Goal: Task Accomplishment & Management: Manage account settings

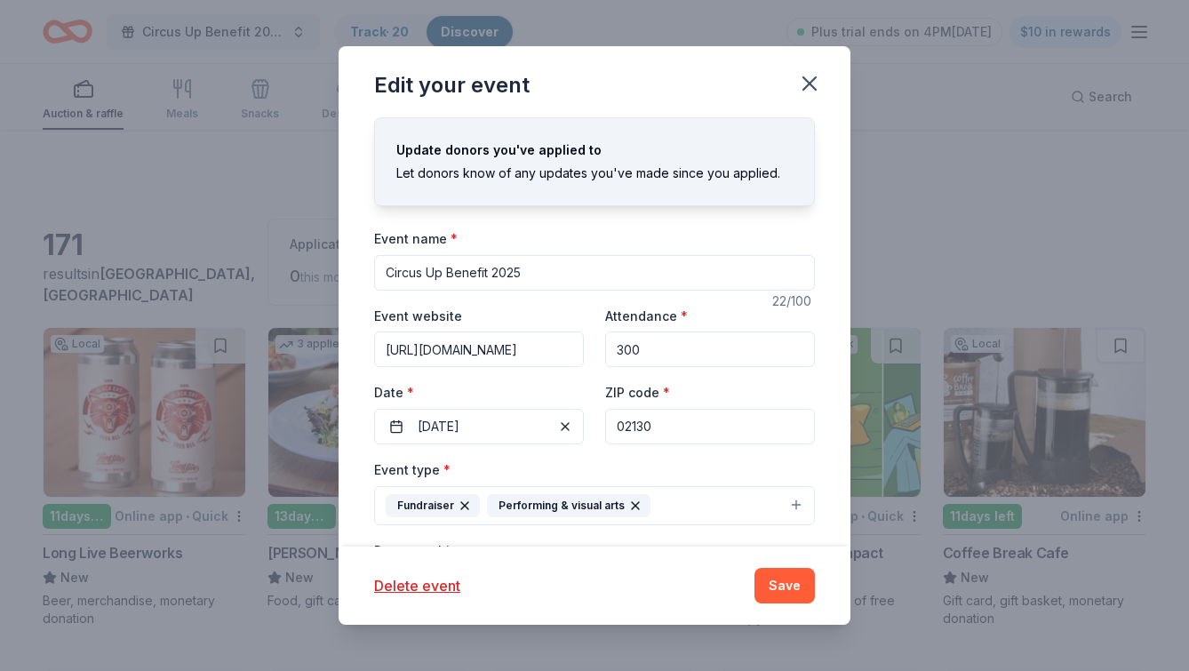
scroll to position [4236, 0]
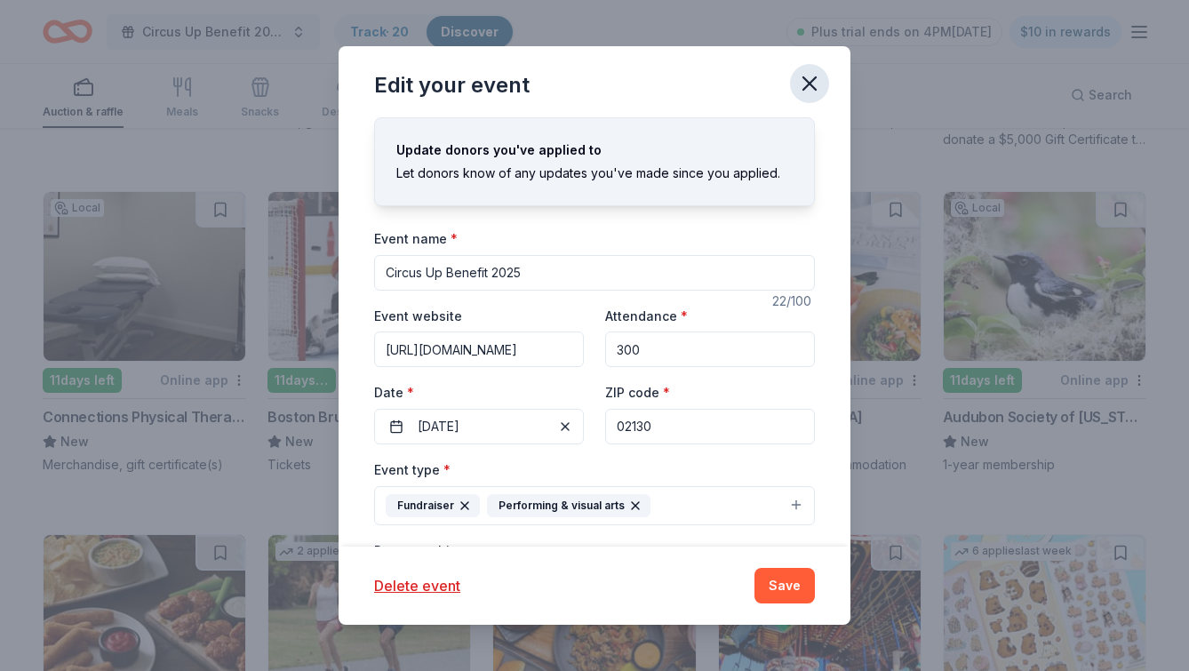
click at [797, 84] on icon "button" at bounding box center [809, 83] width 25 height 25
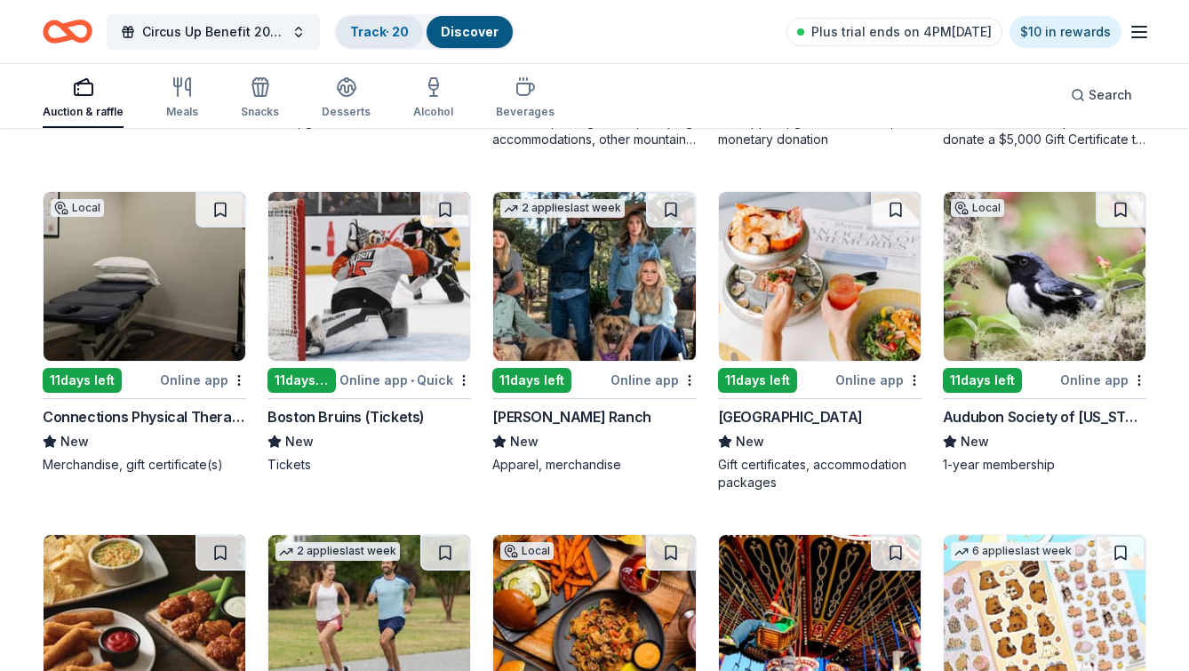
click at [395, 35] on link "Track · 20" at bounding box center [379, 31] width 59 height 15
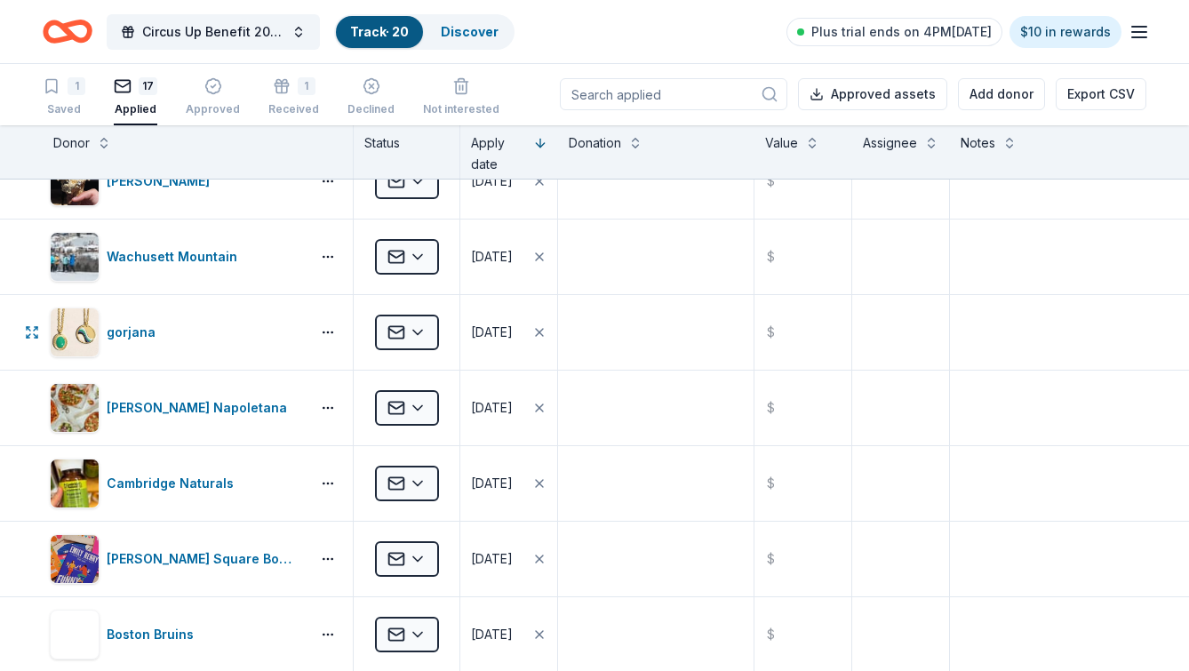
scroll to position [642, 0]
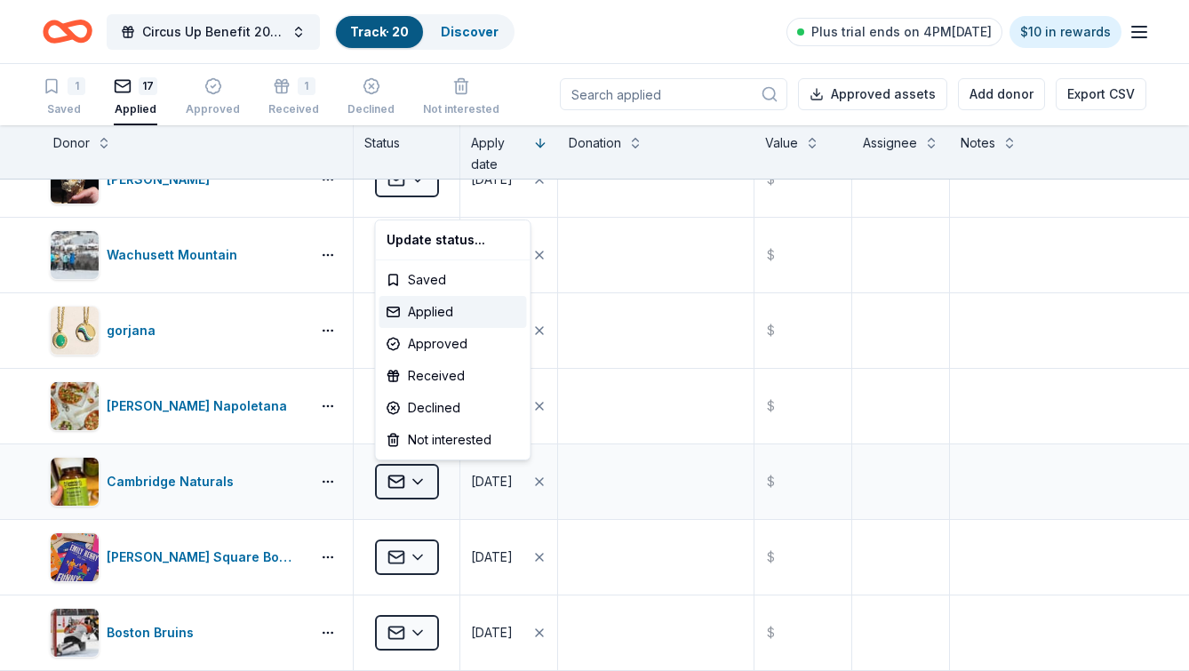
click at [416, 483] on html "Circus Up Benefit 2025 Track · 20 Discover Plus trial ends on 4PM, 9/30 $10 in …" at bounding box center [594, 334] width 1189 height 671
click at [420, 403] on div "Declined" at bounding box center [454, 408] width 148 height 32
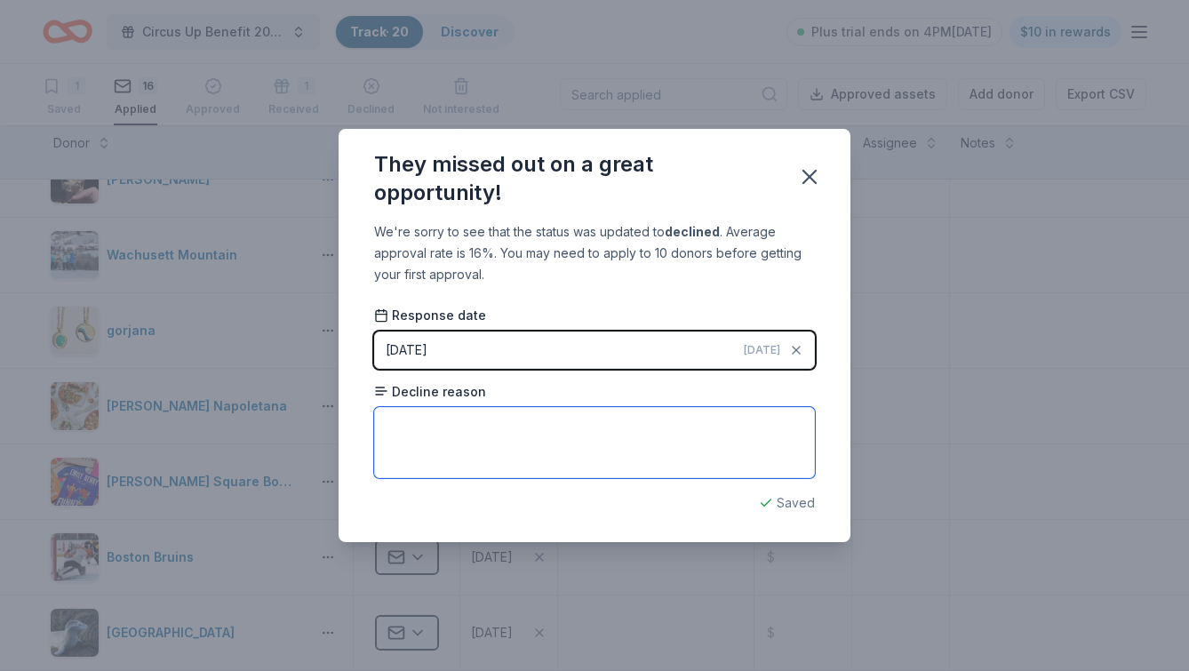
click at [420, 427] on textarea at bounding box center [594, 442] width 441 height 71
type textarea "ran out of support to give for the year"
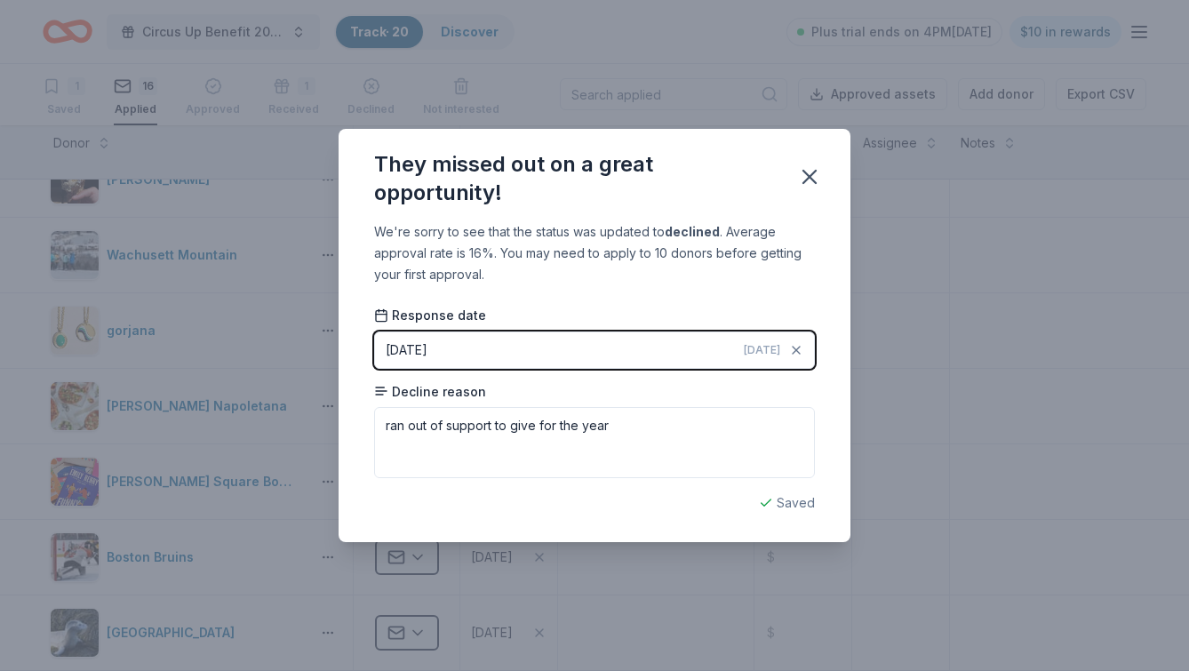
click at [596, 552] on div "They missed out on a great opportunity! We're sorry to see that the status was …" at bounding box center [594, 335] width 1189 height 671
click at [805, 164] on icon "button" at bounding box center [809, 176] width 25 height 25
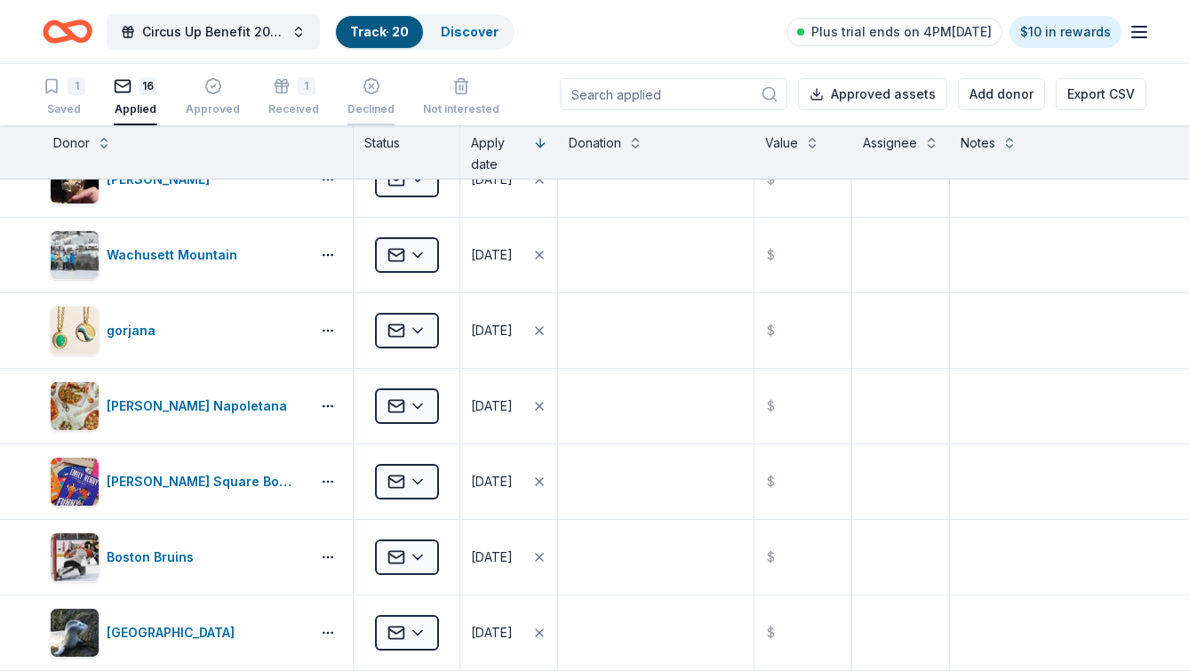
click at [358, 106] on div "Declined" at bounding box center [371, 99] width 47 height 14
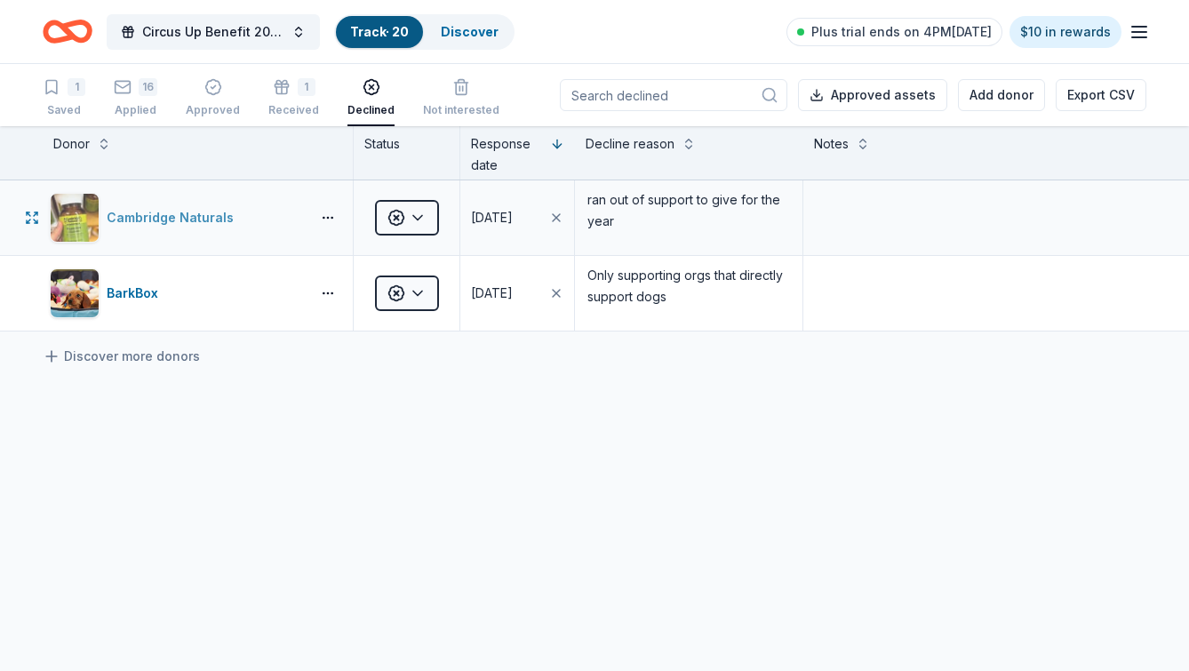
click at [282, 215] on div "Cambridge Naturals" at bounding box center [176, 218] width 253 height 50
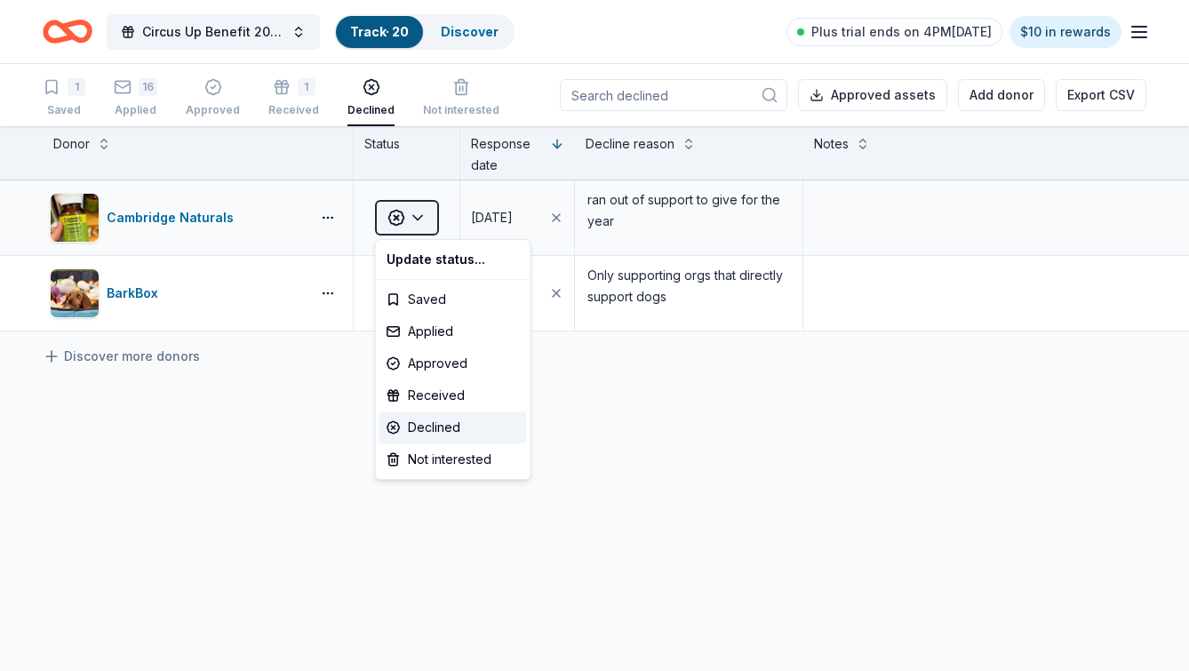
click at [416, 222] on html "Circus Up Benefit 2025 Track · 20 Discover Plus trial ends on 4PM, 9/30 $10 in …" at bounding box center [594, 335] width 1189 height 671
click at [415, 428] on div "Declined" at bounding box center [454, 428] width 148 height 32
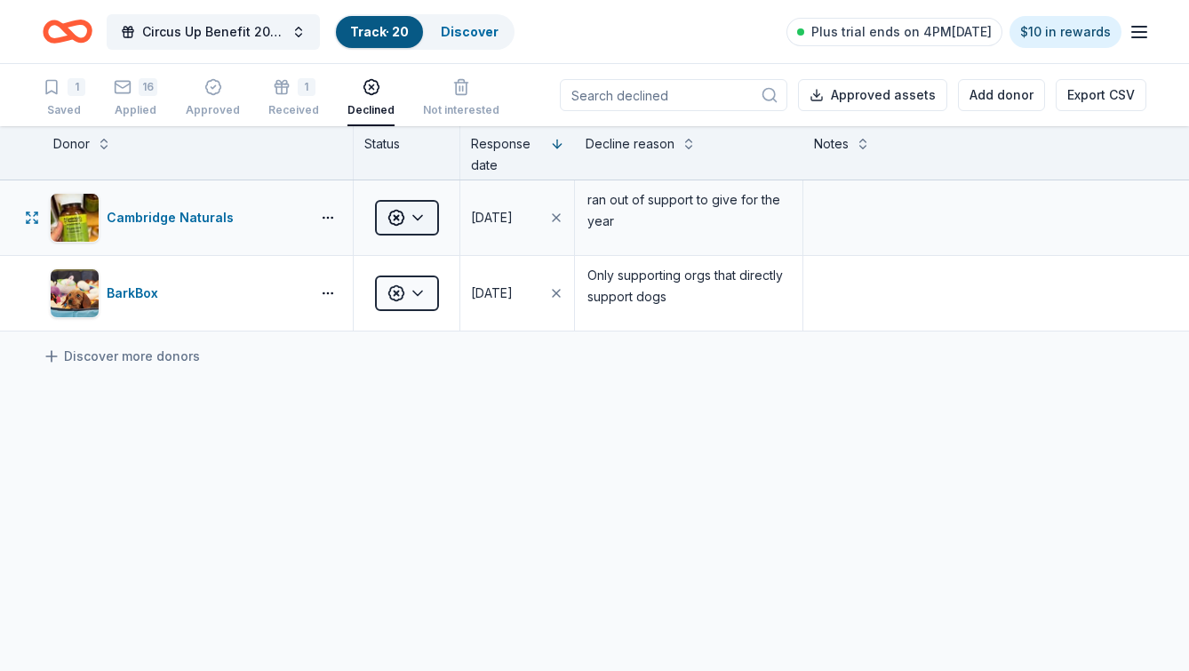
click at [417, 219] on html "Circus Up Benefit 2025 Track · 20 Discover Plus trial ends on 4PM, 9/30 $10 in …" at bounding box center [594, 335] width 1189 height 671
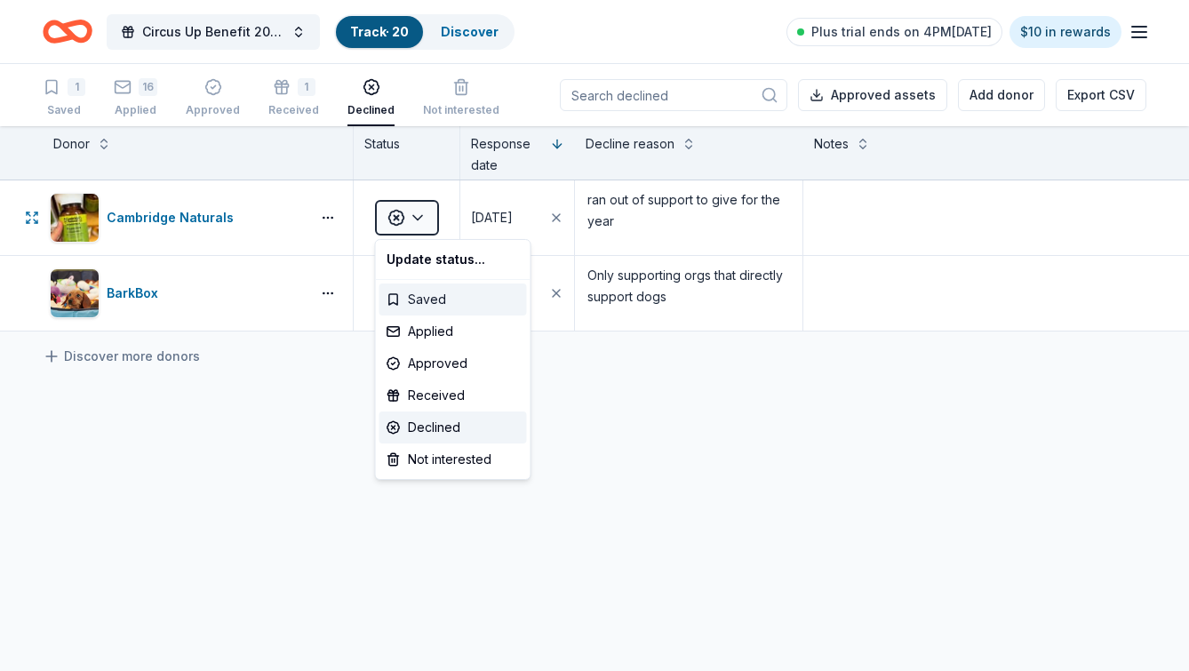
click at [420, 296] on div "Saved" at bounding box center [454, 300] width 148 height 32
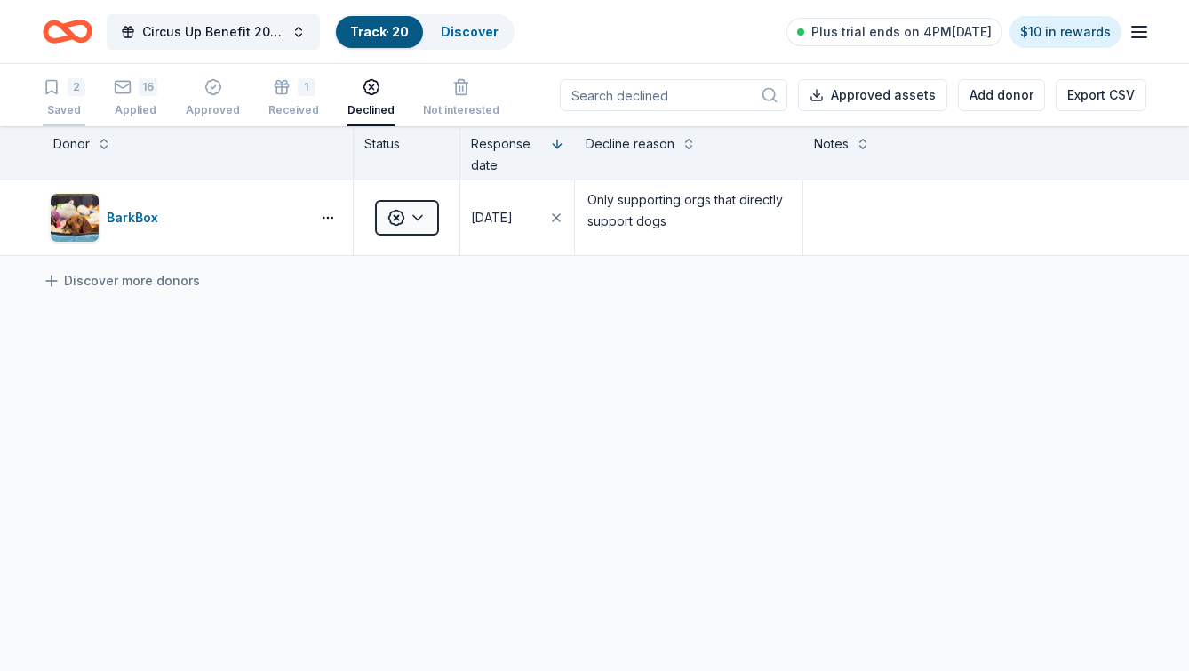
click at [66, 108] on div "Saved" at bounding box center [64, 100] width 43 height 14
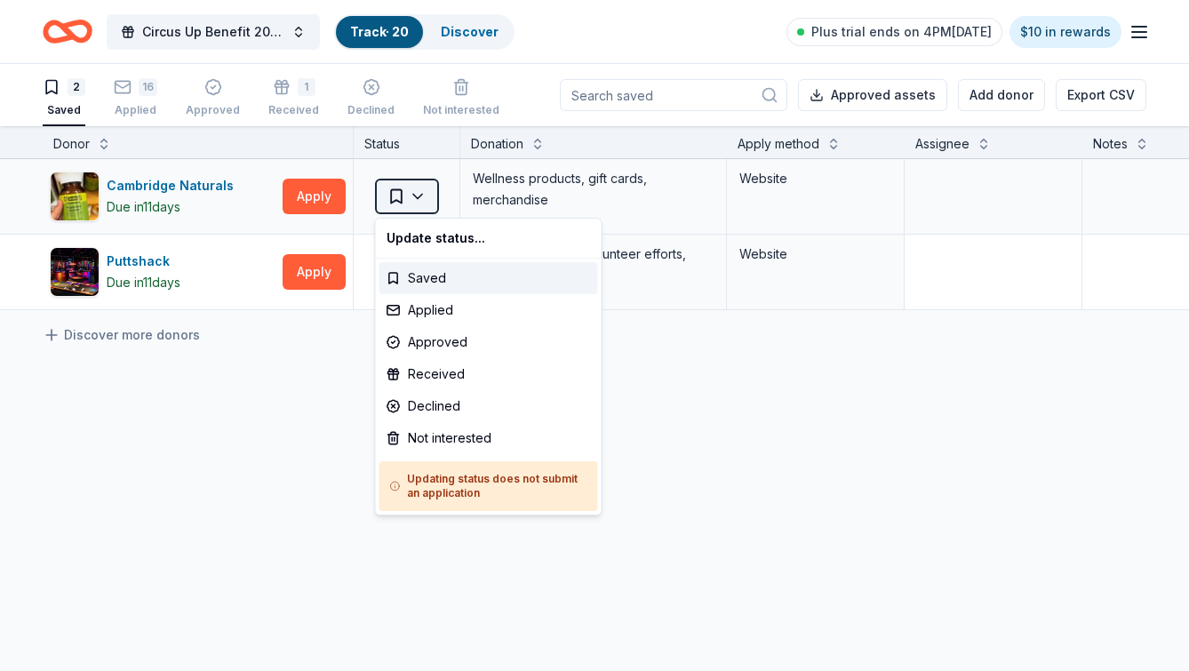
click at [417, 196] on html "Circus Up Benefit 2025 Track · 20 Discover Plus trial ends on 4PM, 9/30 $10 in …" at bounding box center [594, 335] width 1189 height 671
click at [443, 404] on div "Declined" at bounding box center [489, 406] width 219 height 32
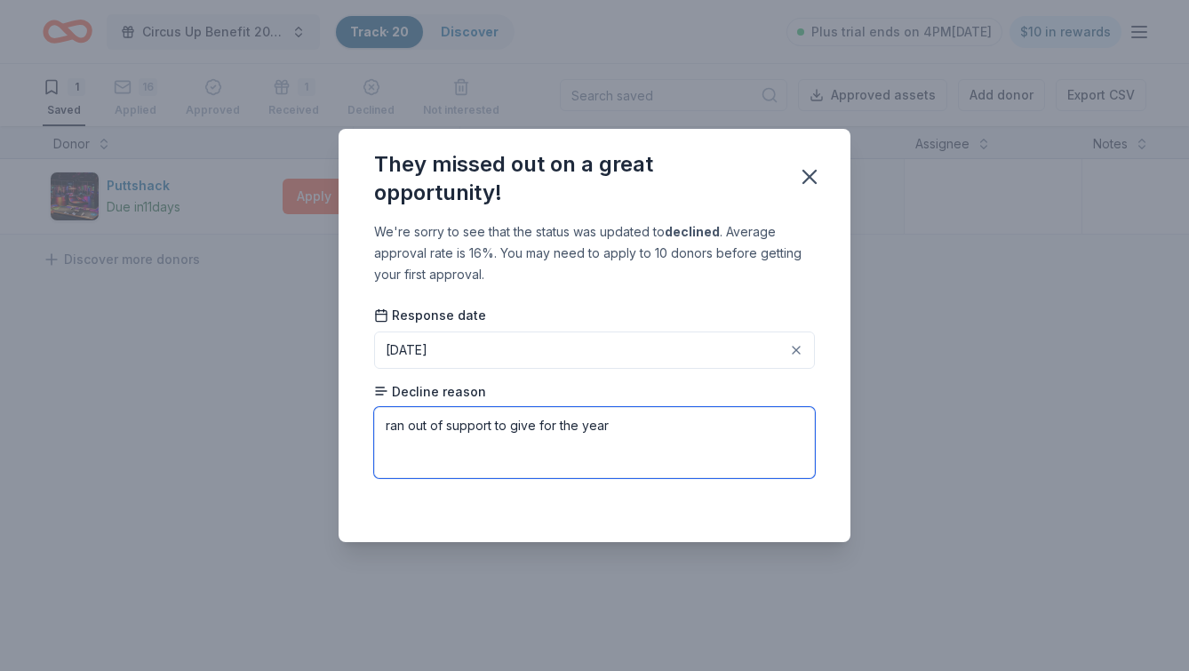
click at [620, 443] on textarea "ran out of support to give for the year" at bounding box center [594, 442] width 441 height 71
type textarea "ran out of support to give for the year"
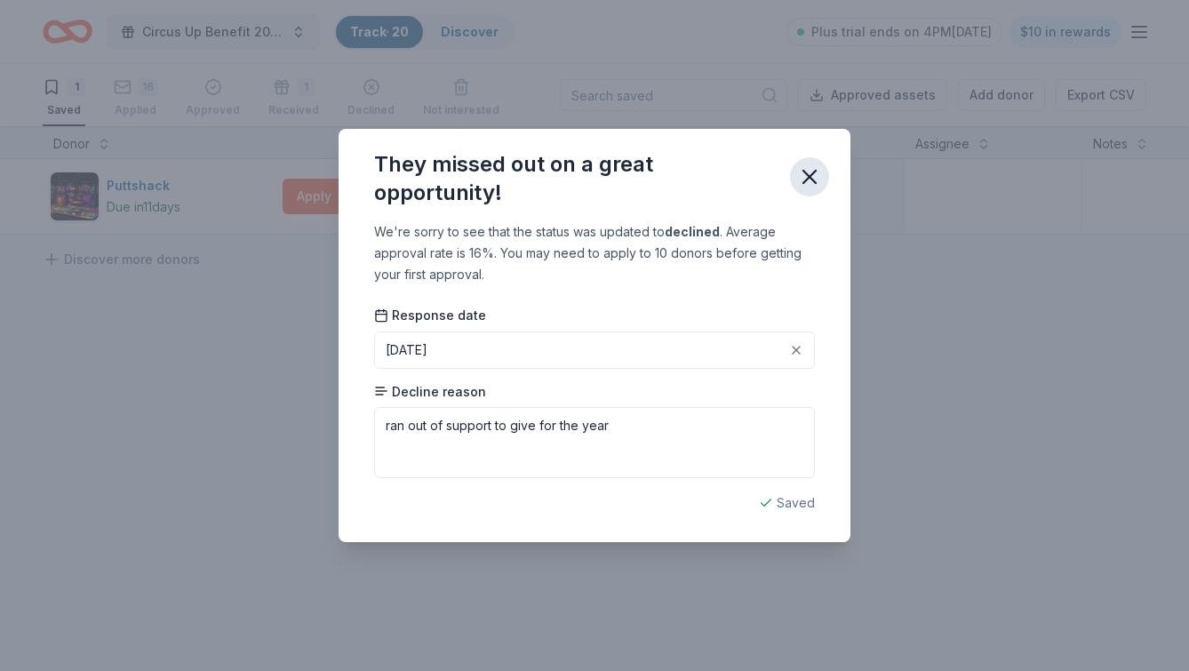
click at [804, 190] on button "button" at bounding box center [809, 176] width 39 height 39
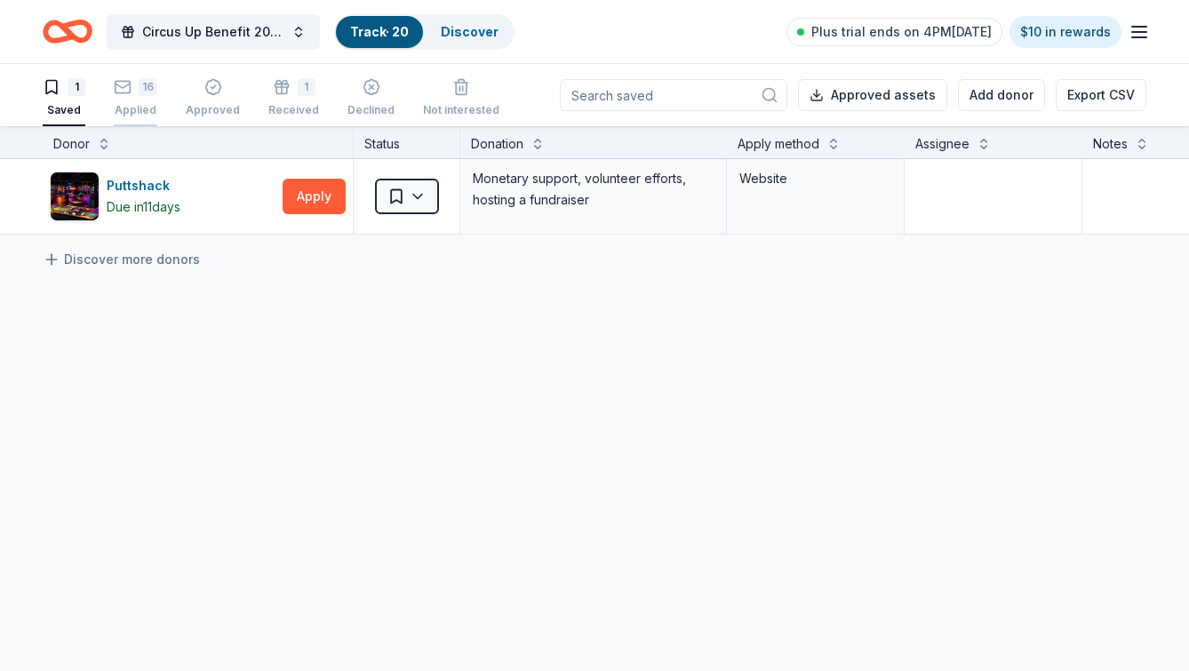
click at [151, 94] on div "16" at bounding box center [148, 87] width 19 height 18
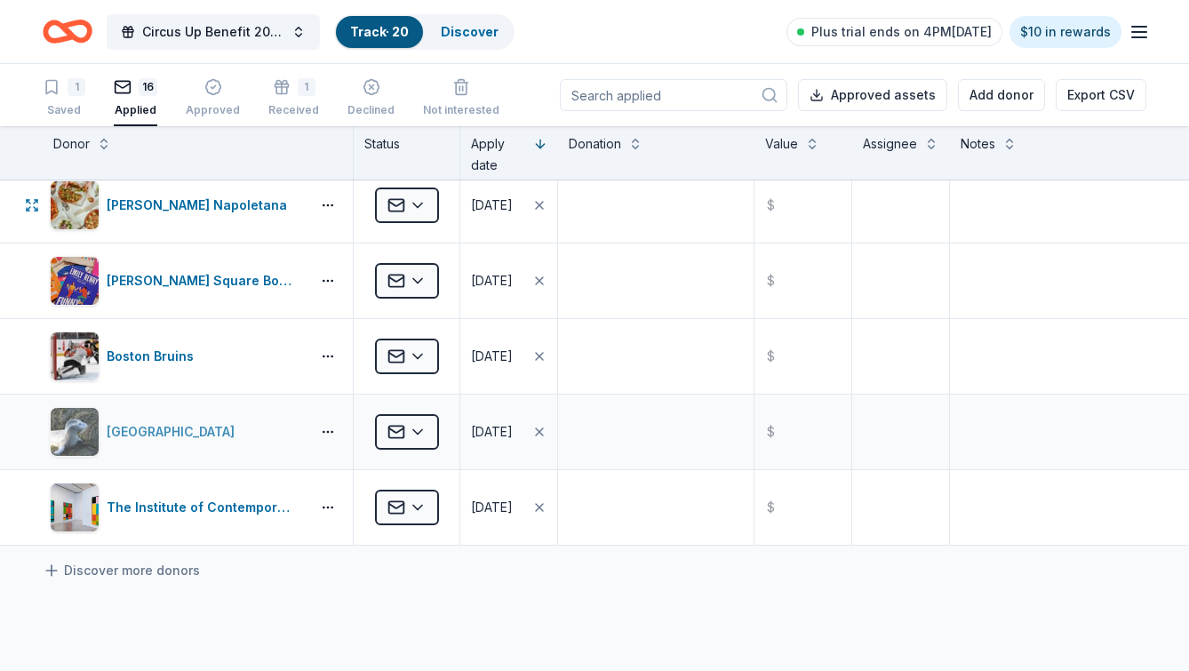
scroll to position [844, 0]
click at [228, 513] on div "The Institute of Contemporary Art Boston" at bounding box center [205, 506] width 196 height 21
click at [70, 108] on div "Saved" at bounding box center [64, 100] width 43 height 14
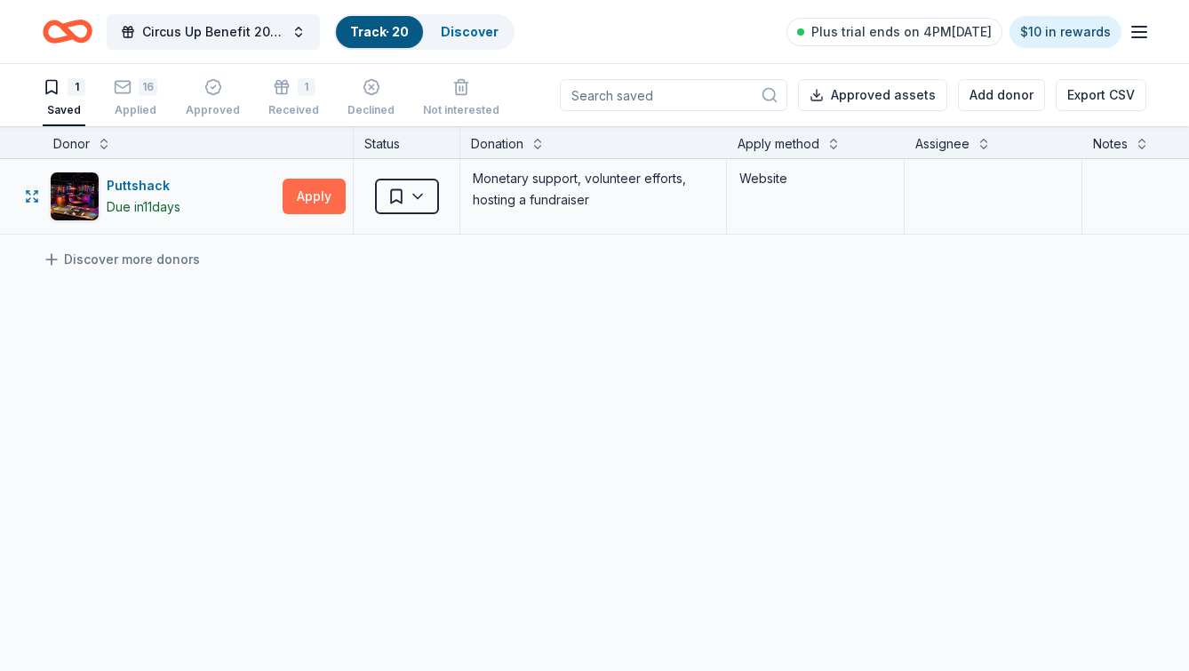
click at [328, 202] on button "Apply" at bounding box center [314, 197] width 63 height 36
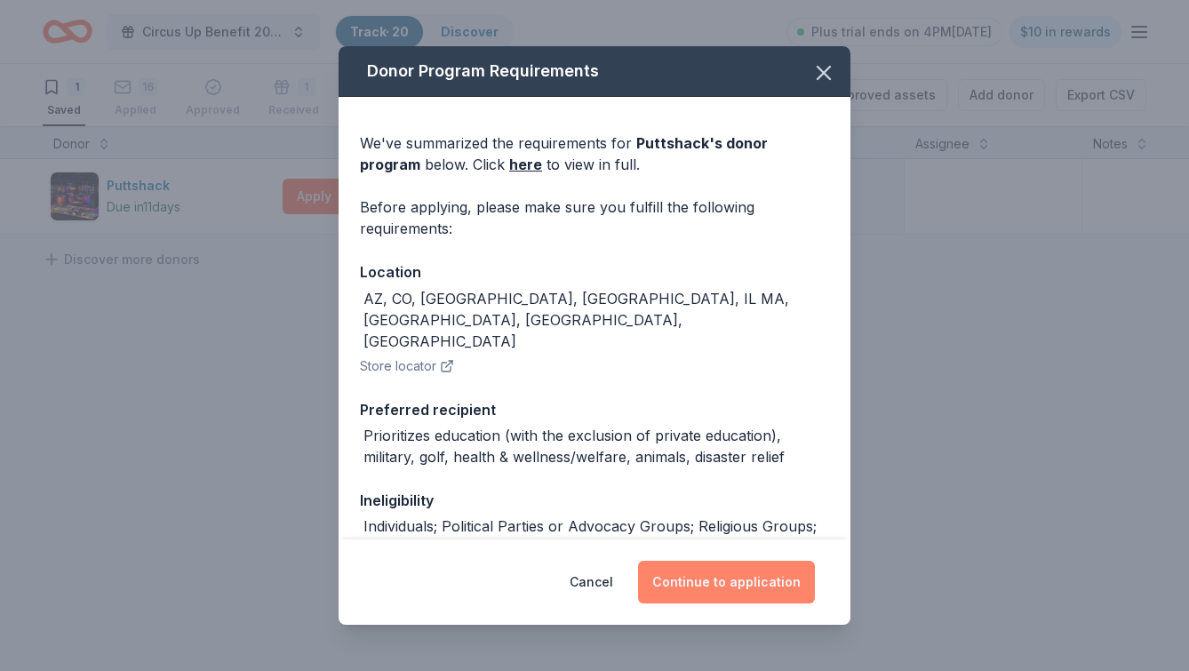
click at [740, 580] on button "Continue to application" at bounding box center [726, 582] width 177 height 43
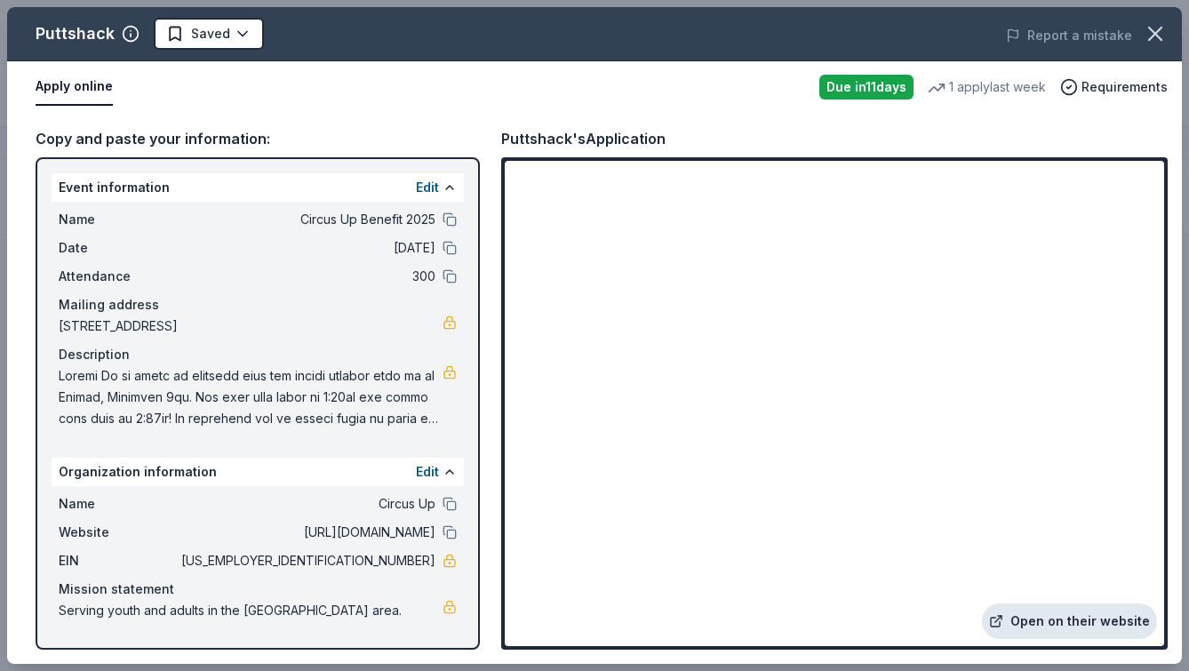
click at [1037, 616] on link "Open on their website" at bounding box center [1069, 622] width 175 height 36
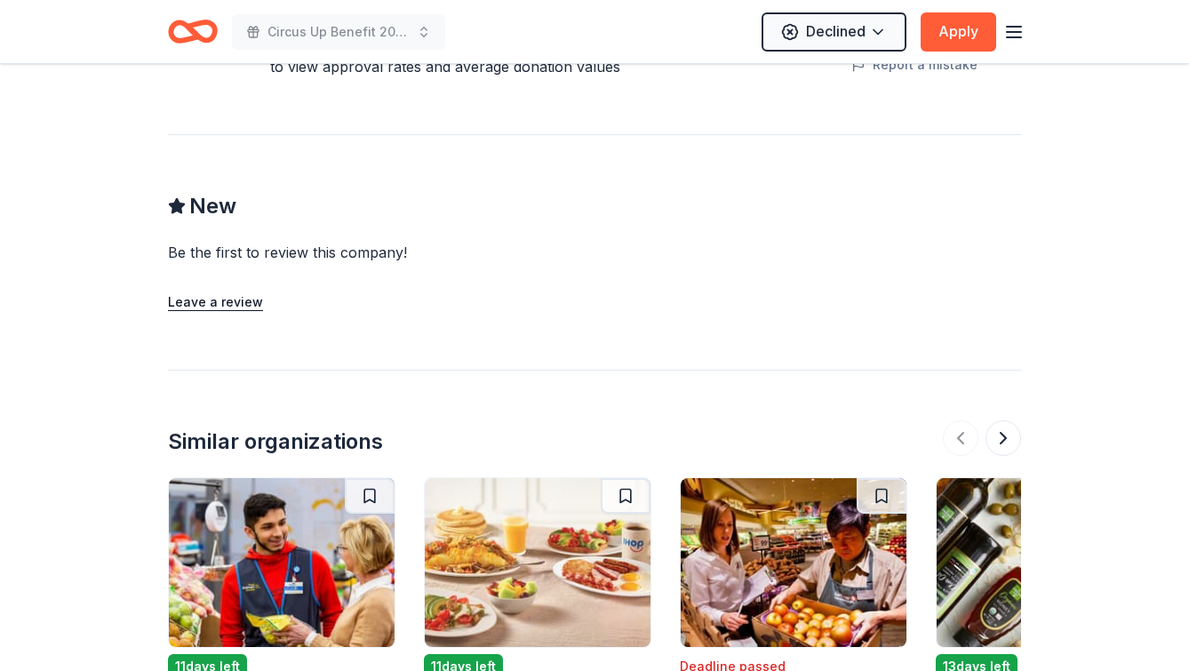
scroll to position [1838, 0]
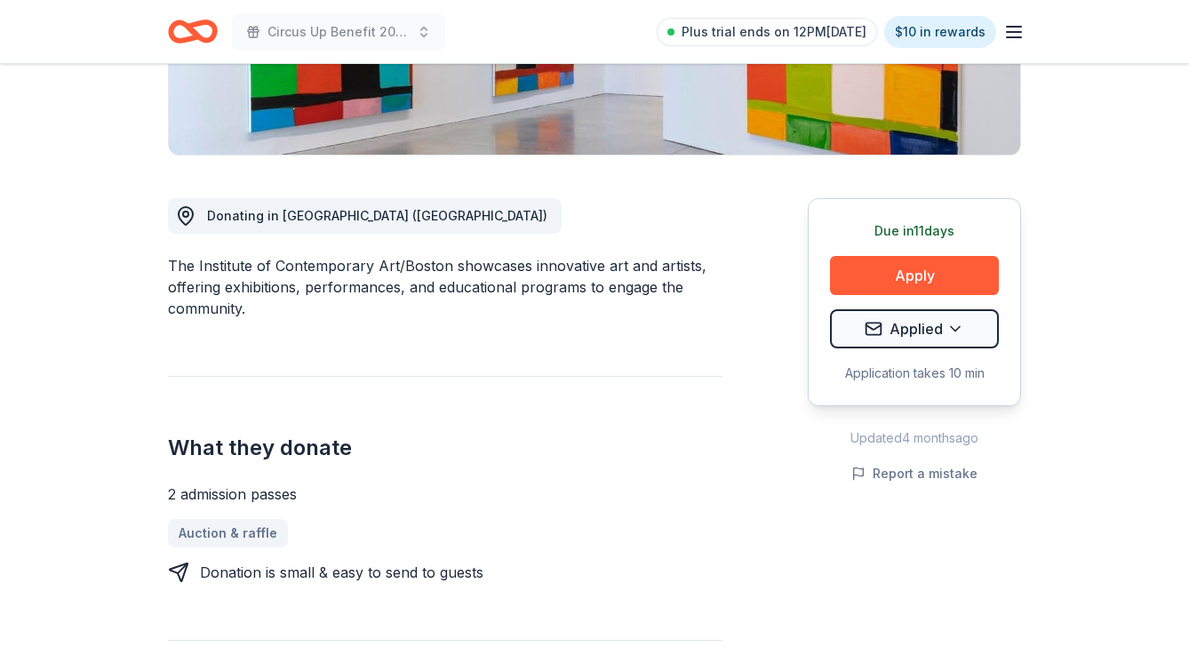
scroll to position [498, 0]
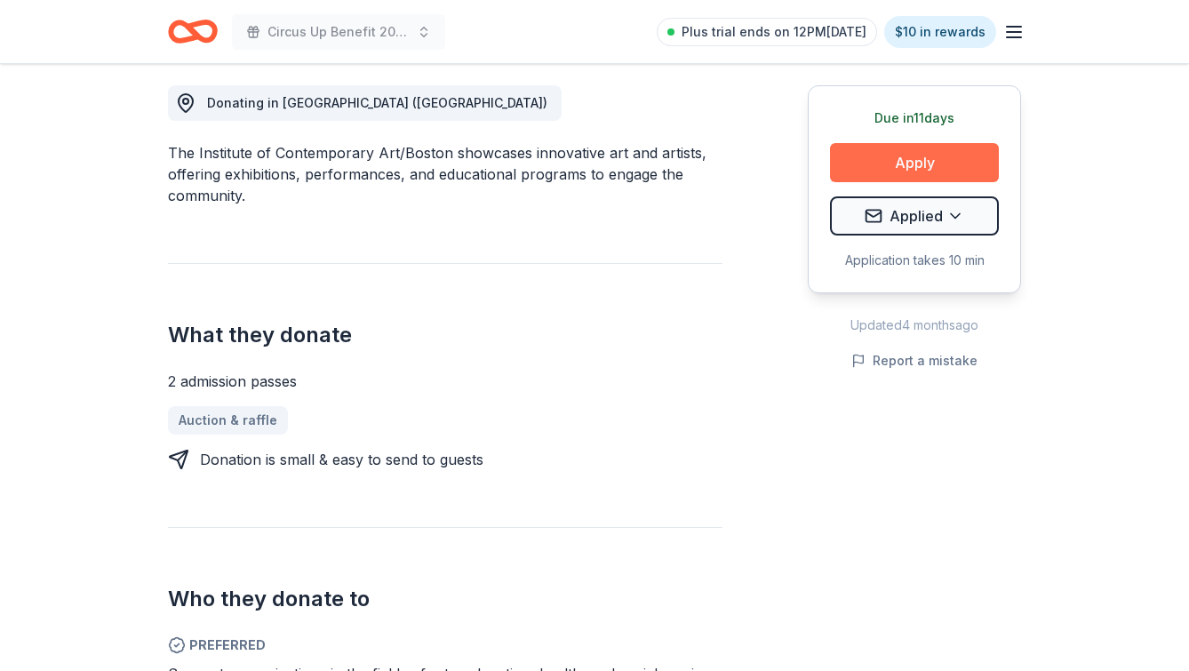
click at [872, 172] on button "Apply" at bounding box center [914, 162] width 169 height 39
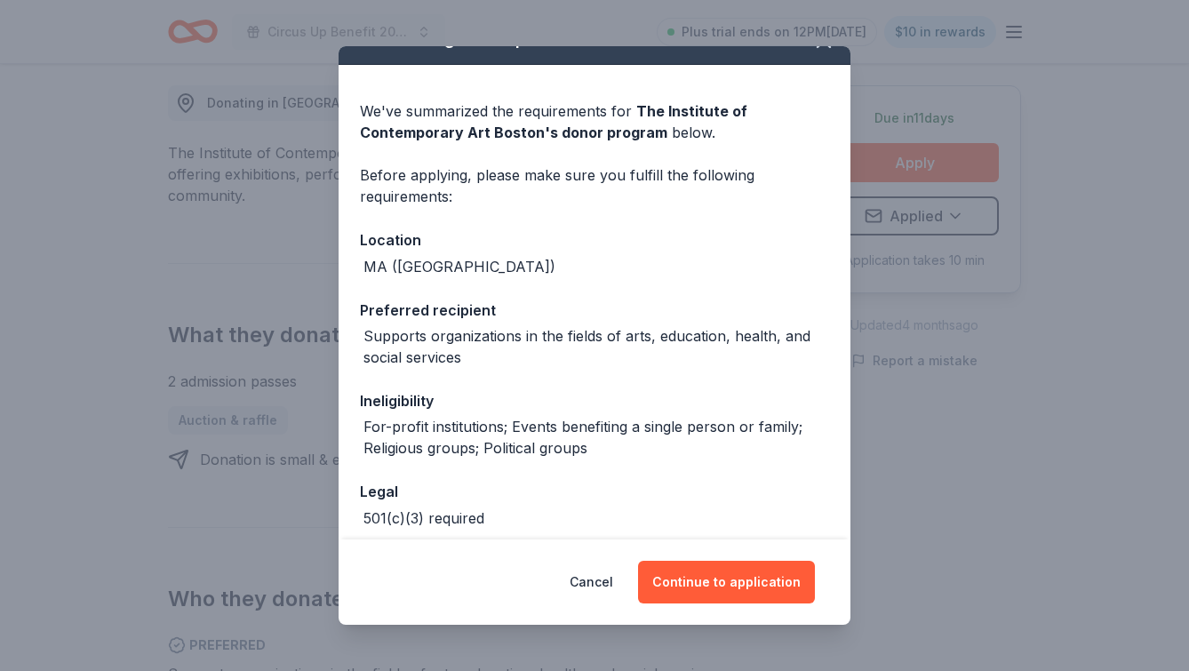
scroll to position [116, 0]
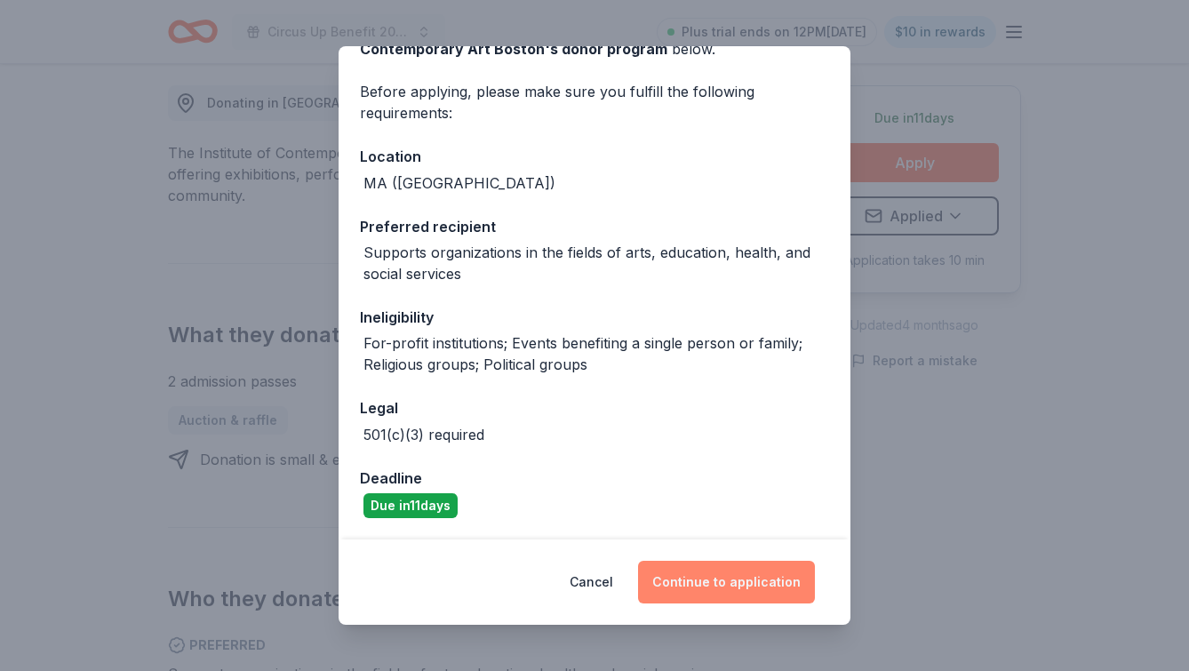
click at [693, 567] on button "Continue to application" at bounding box center [726, 582] width 177 height 43
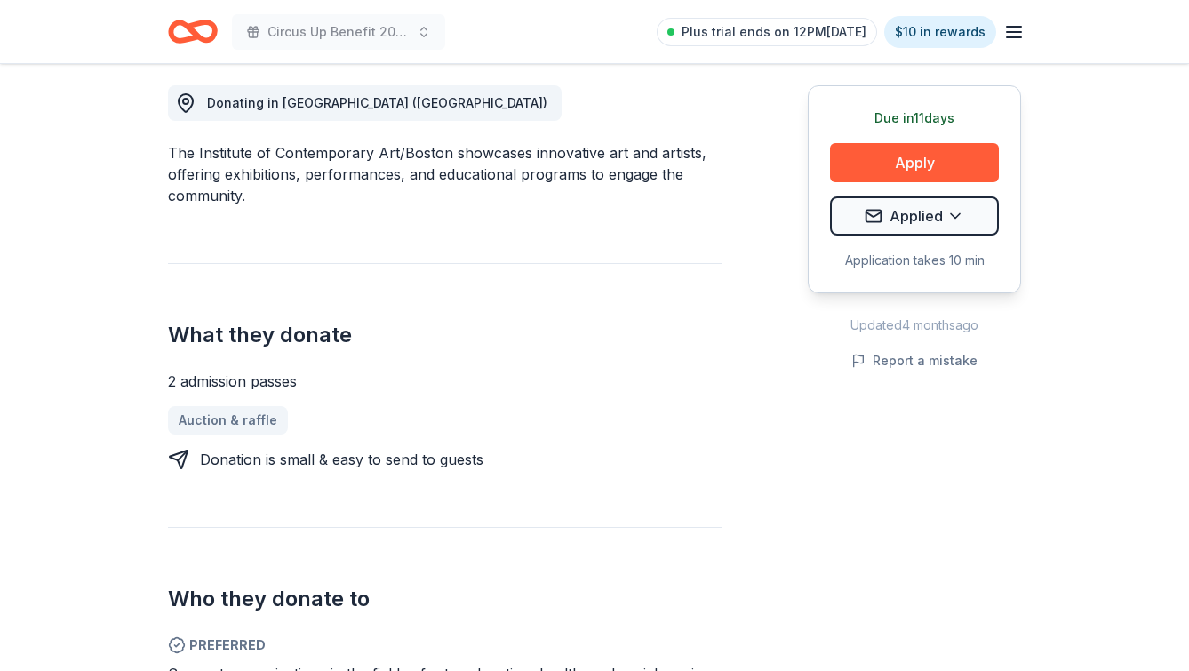
scroll to position [0, 0]
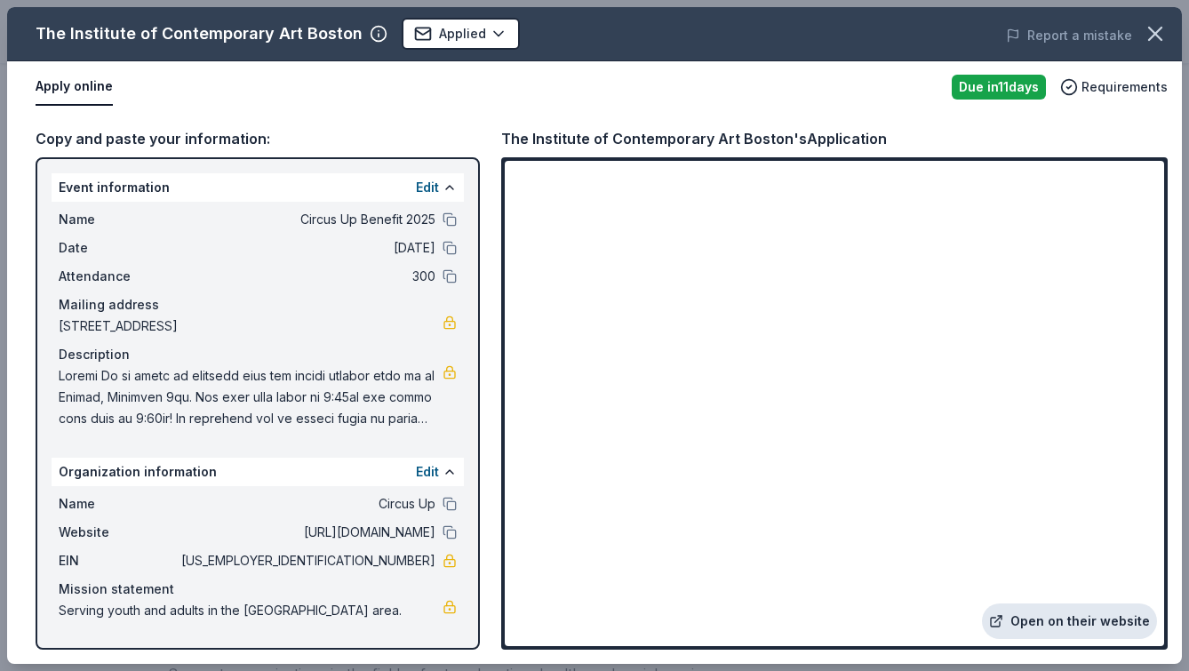
click at [1022, 612] on link "Open on their website" at bounding box center [1069, 622] width 175 height 36
